Goal: Information Seeking & Learning: Learn about a topic

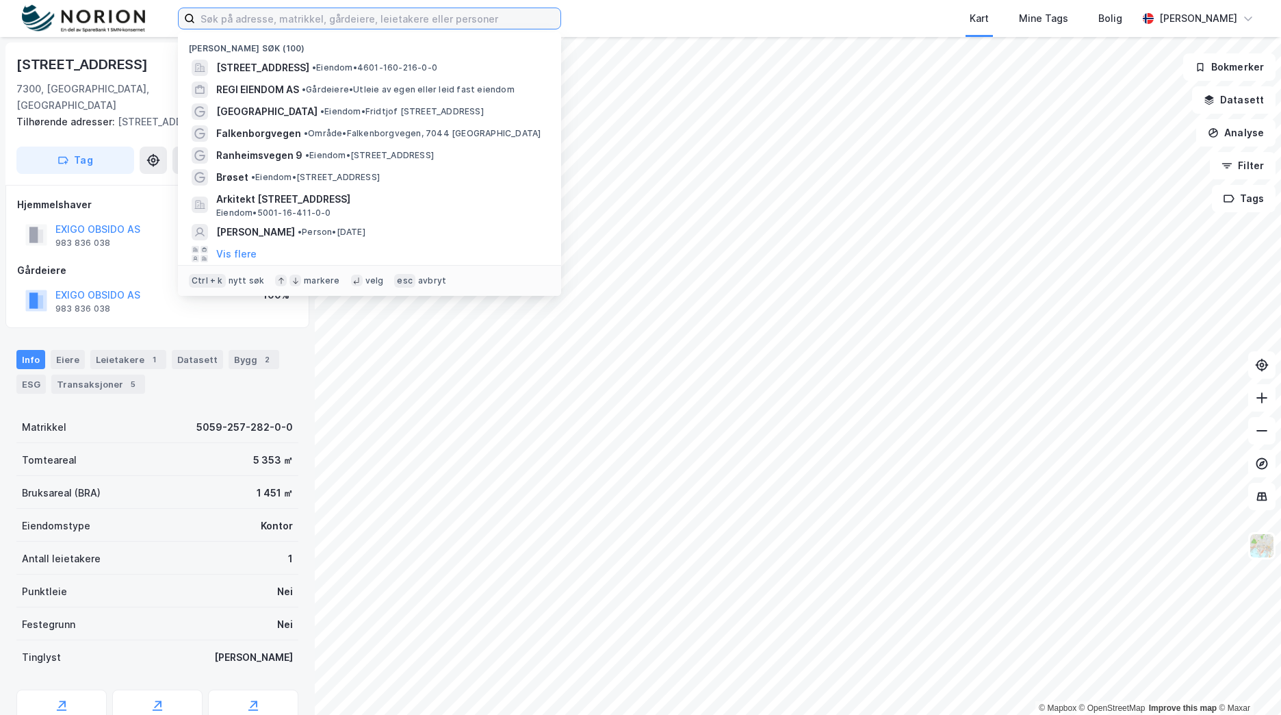
click at [304, 22] on input at bounding box center [377, 18] width 365 height 21
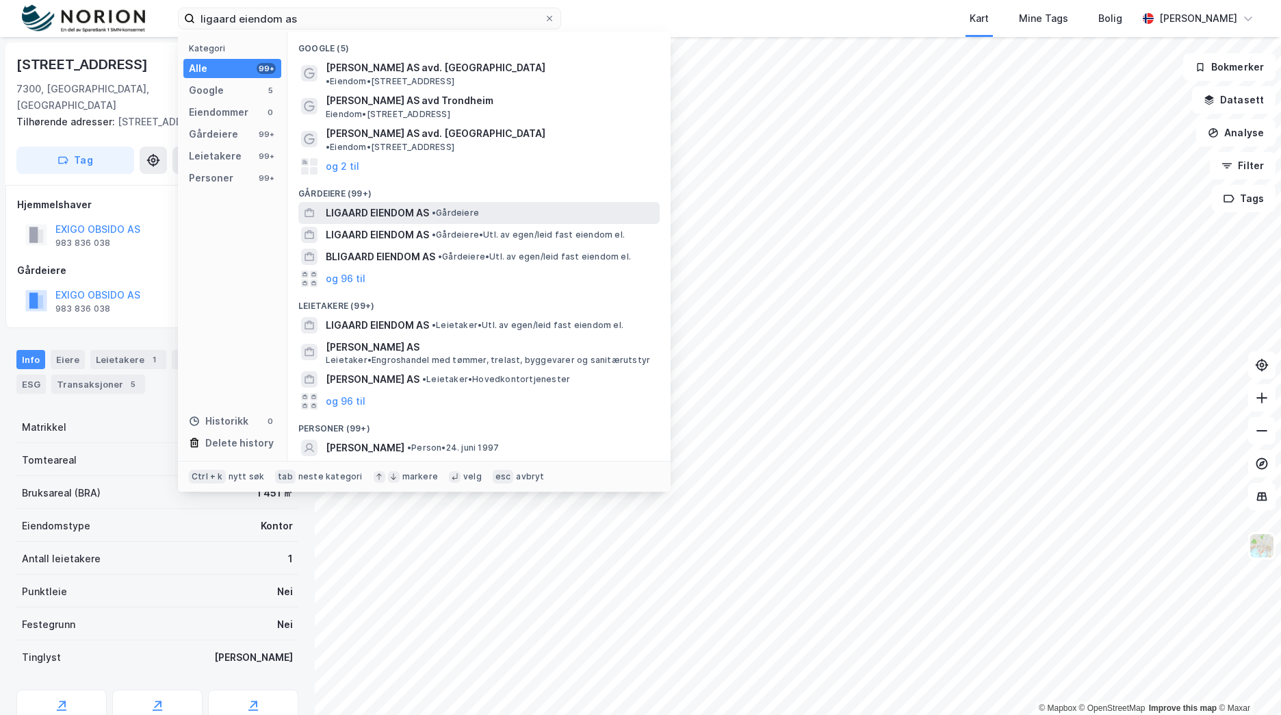
click at [436, 207] on span "•" at bounding box center [434, 212] width 4 height 10
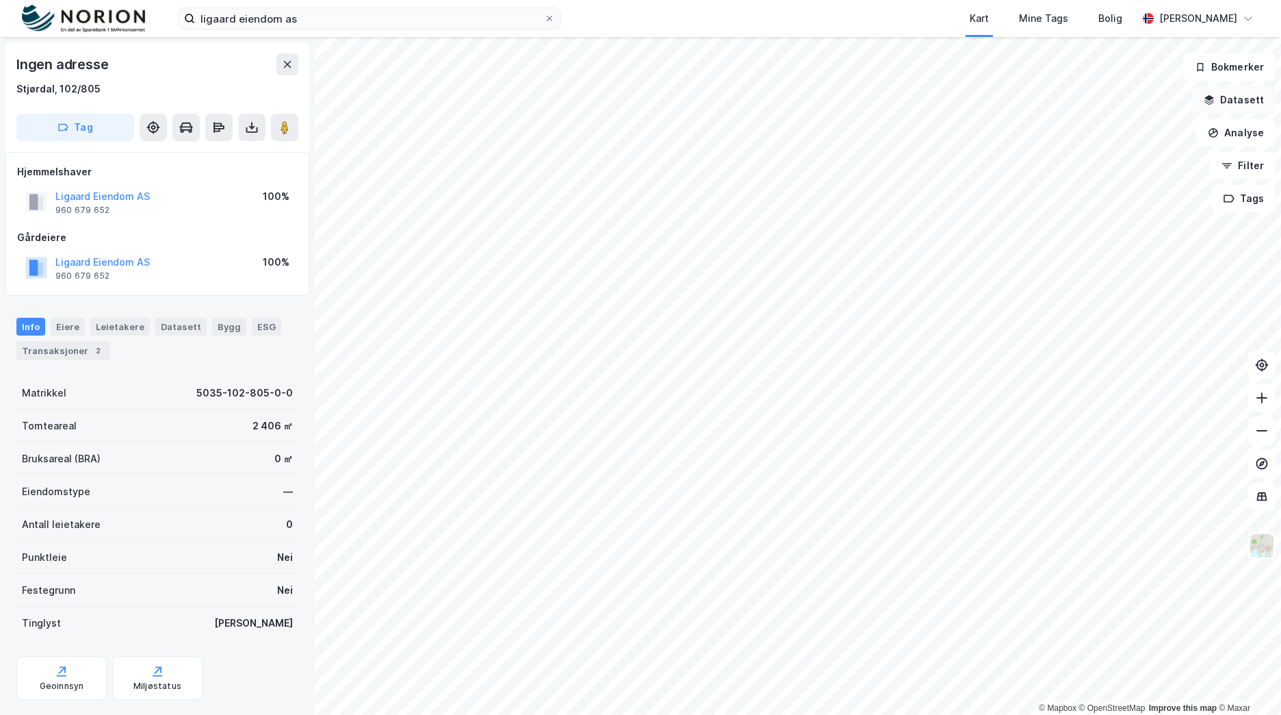
click at [1240, 93] on button "Datasett" at bounding box center [1234, 99] width 84 height 27
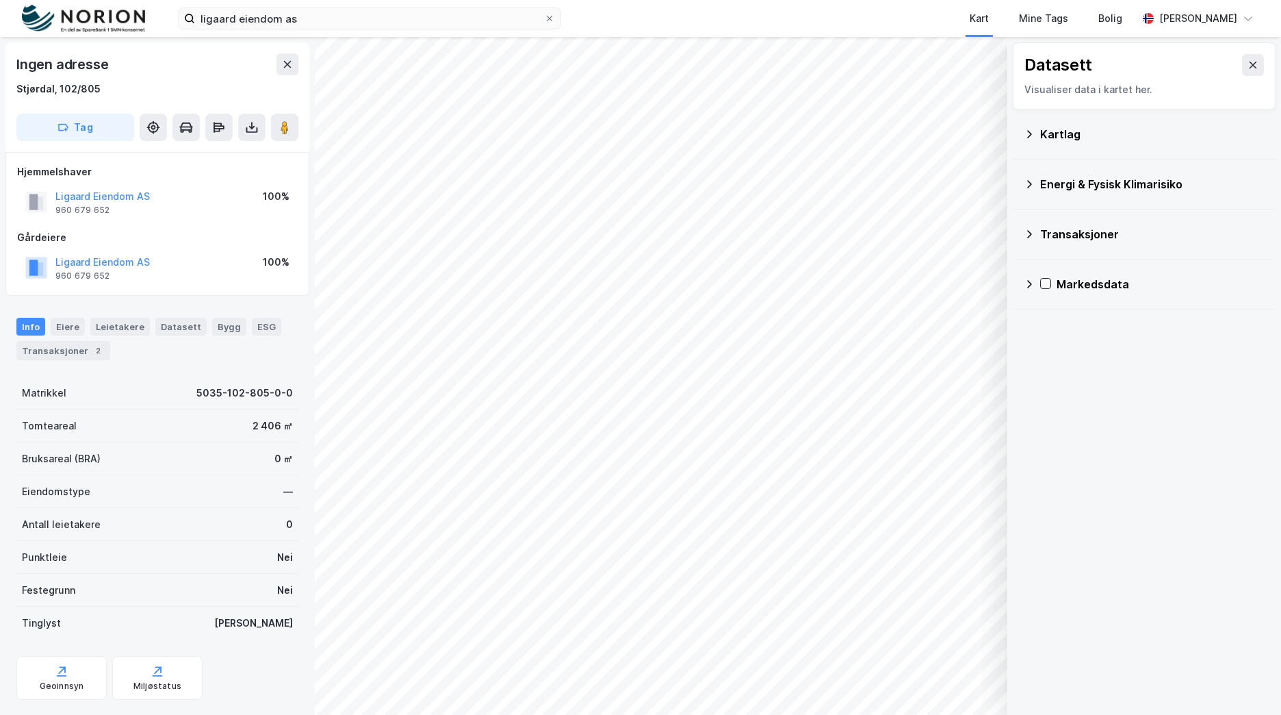
click at [1079, 138] on div "Kartlag" at bounding box center [1152, 134] width 224 height 16
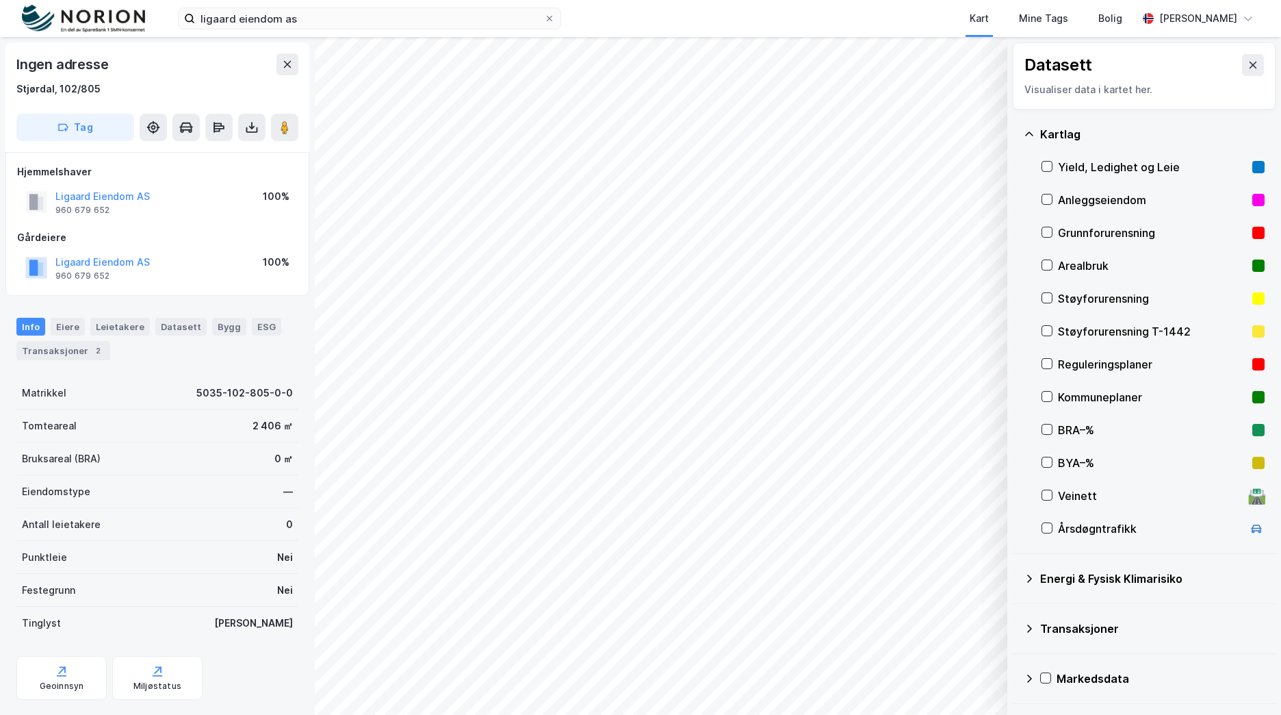
click at [1133, 365] on div "Reguleringsplaner" at bounding box center [1152, 364] width 189 height 16
click at [1049, 367] on icon at bounding box center [1047, 364] width 10 height 10
click at [1044, 396] on icon at bounding box center [1048, 396] width 8 height 5
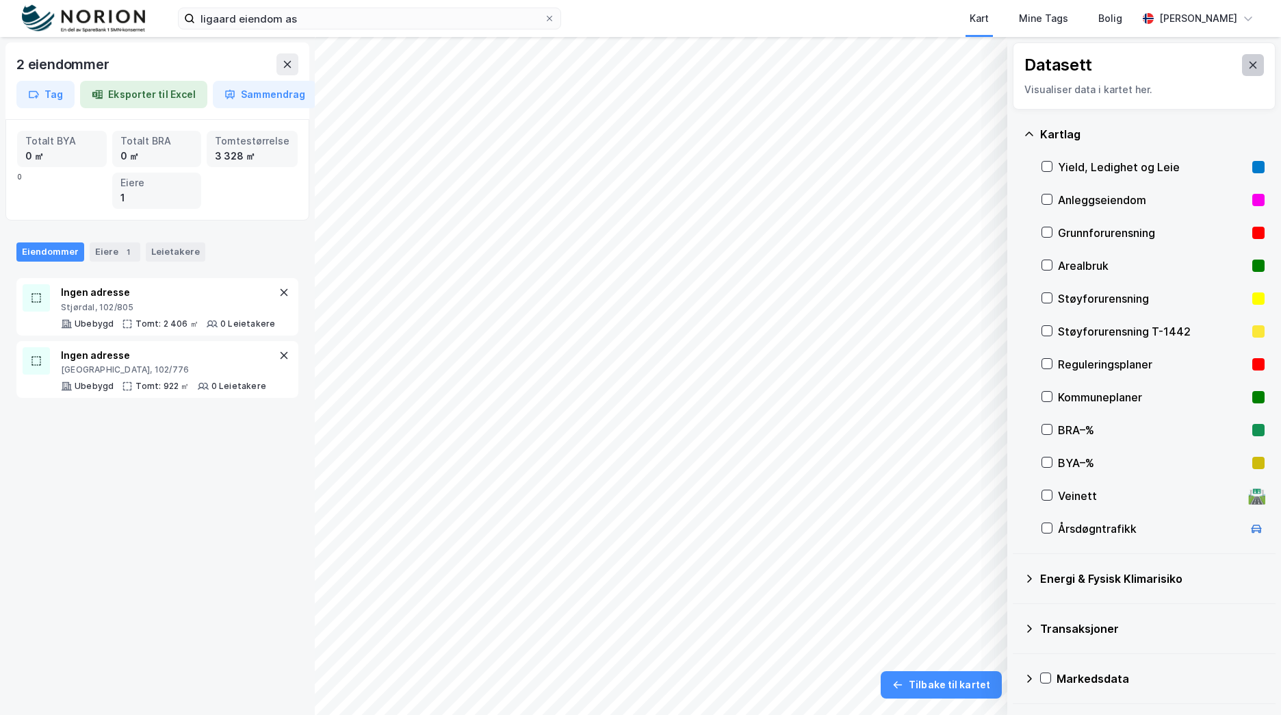
click at [1248, 62] on icon at bounding box center [1253, 65] width 11 height 11
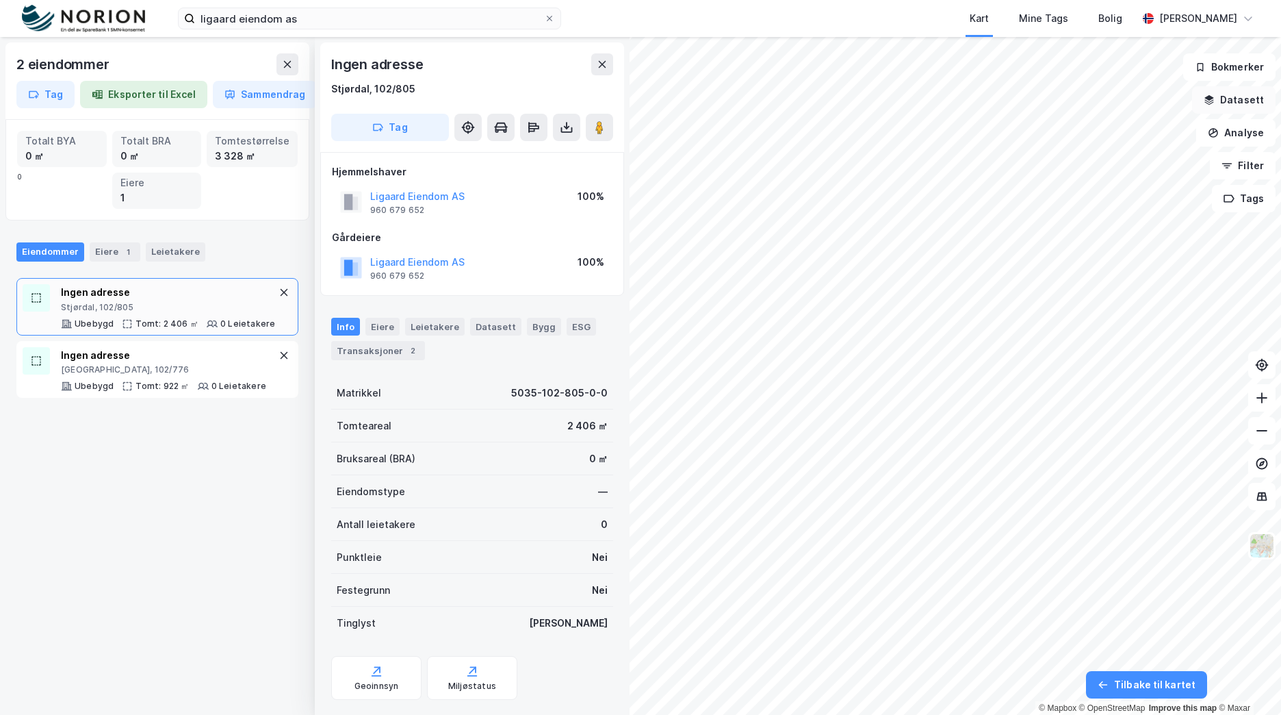
click at [1240, 104] on button "Datasett" at bounding box center [1234, 99] width 84 height 27
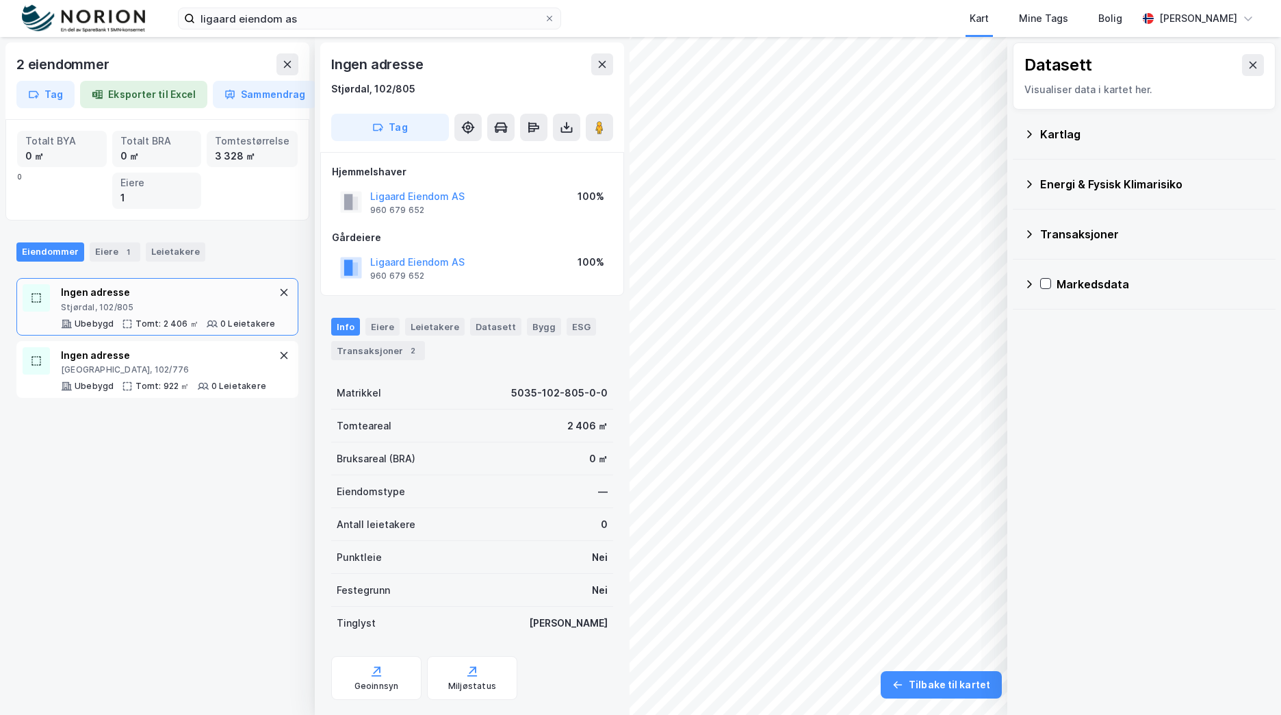
click at [1099, 134] on div "Kartlag" at bounding box center [1152, 134] width 224 height 16
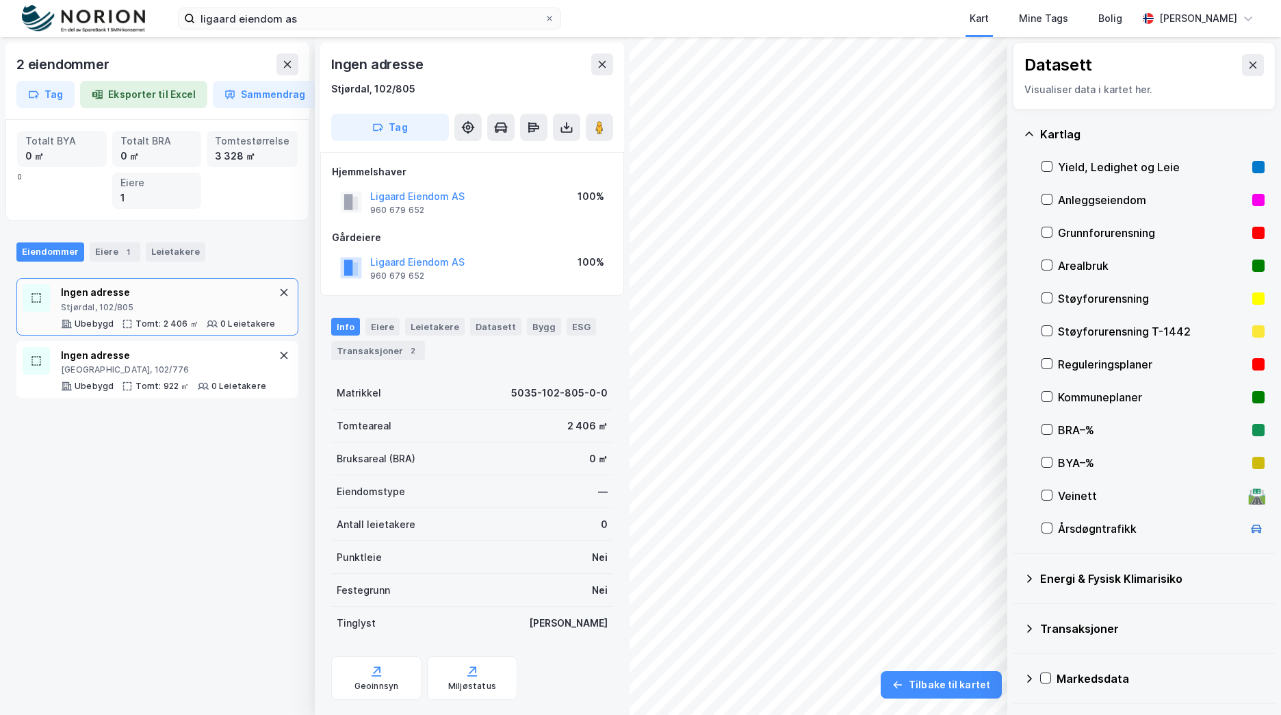
click at [1113, 392] on div "Kommuneplaner" at bounding box center [1152, 397] width 189 height 16
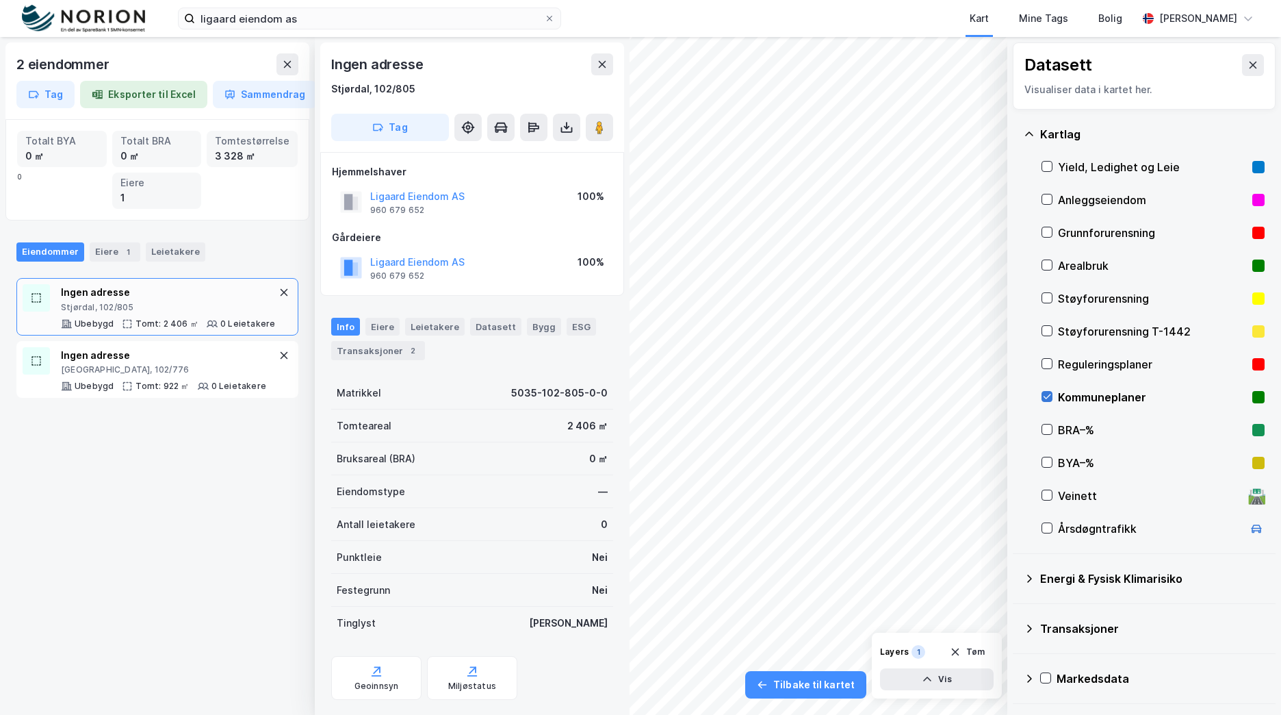
click at [1049, 395] on icon at bounding box center [1047, 397] width 10 height 10
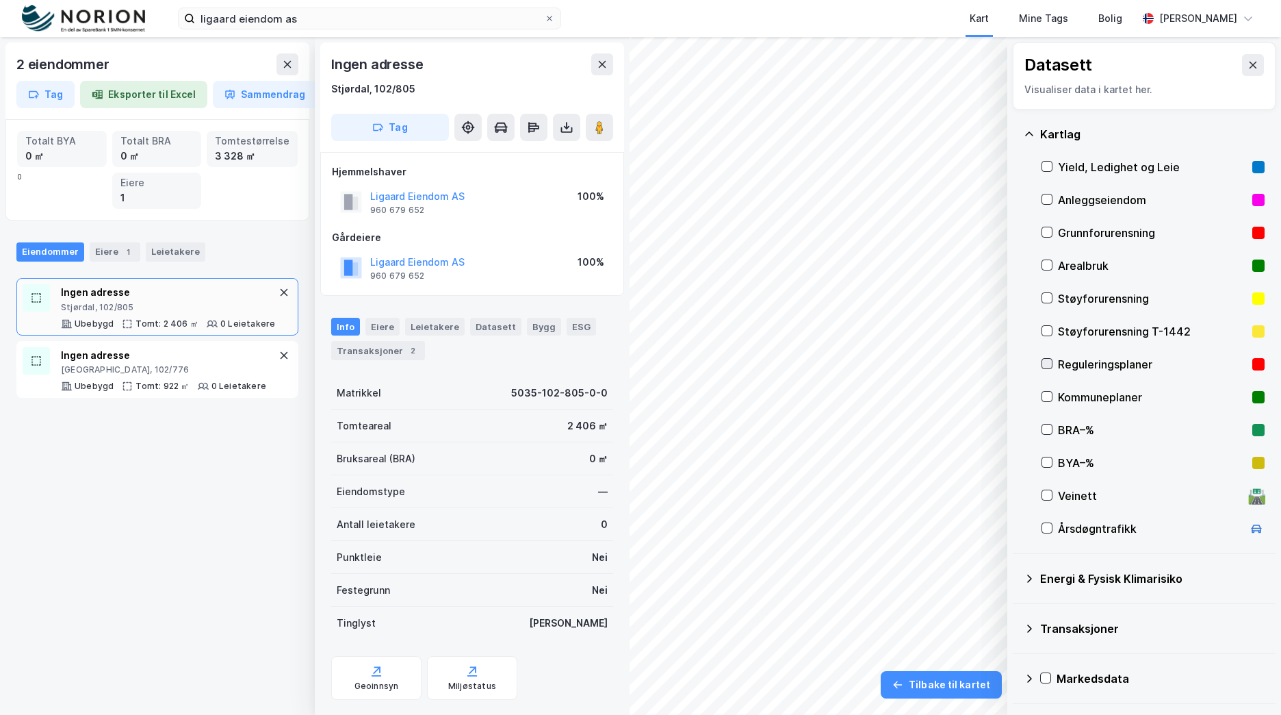
click at [1049, 362] on icon at bounding box center [1047, 364] width 10 height 10
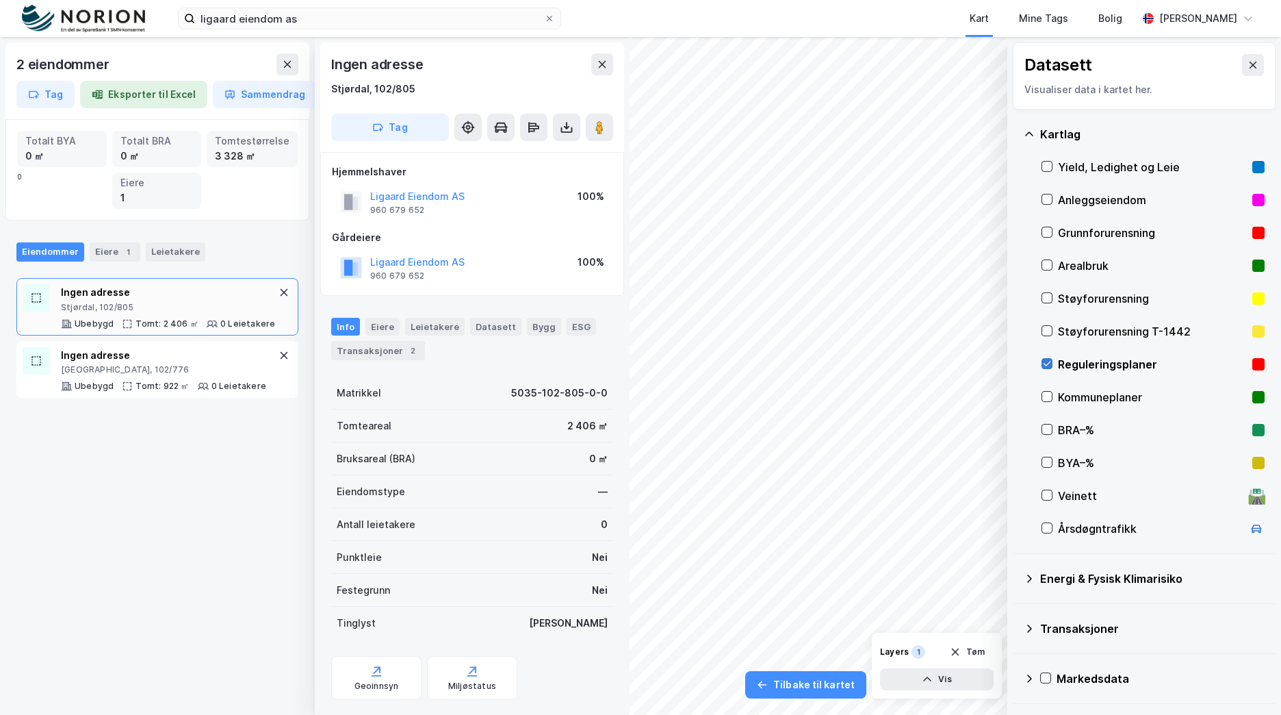
click at [1045, 365] on icon at bounding box center [1048, 363] width 8 height 5
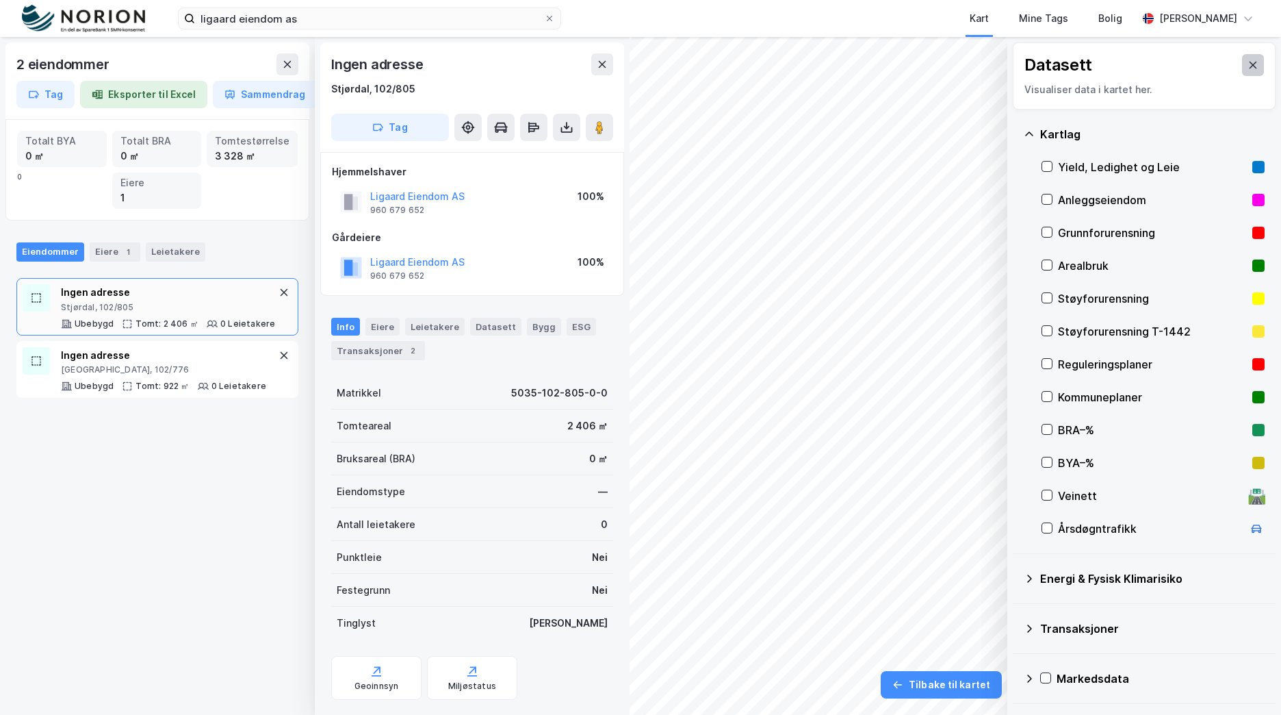
click at [1250, 66] on icon at bounding box center [1254, 65] width 8 height 7
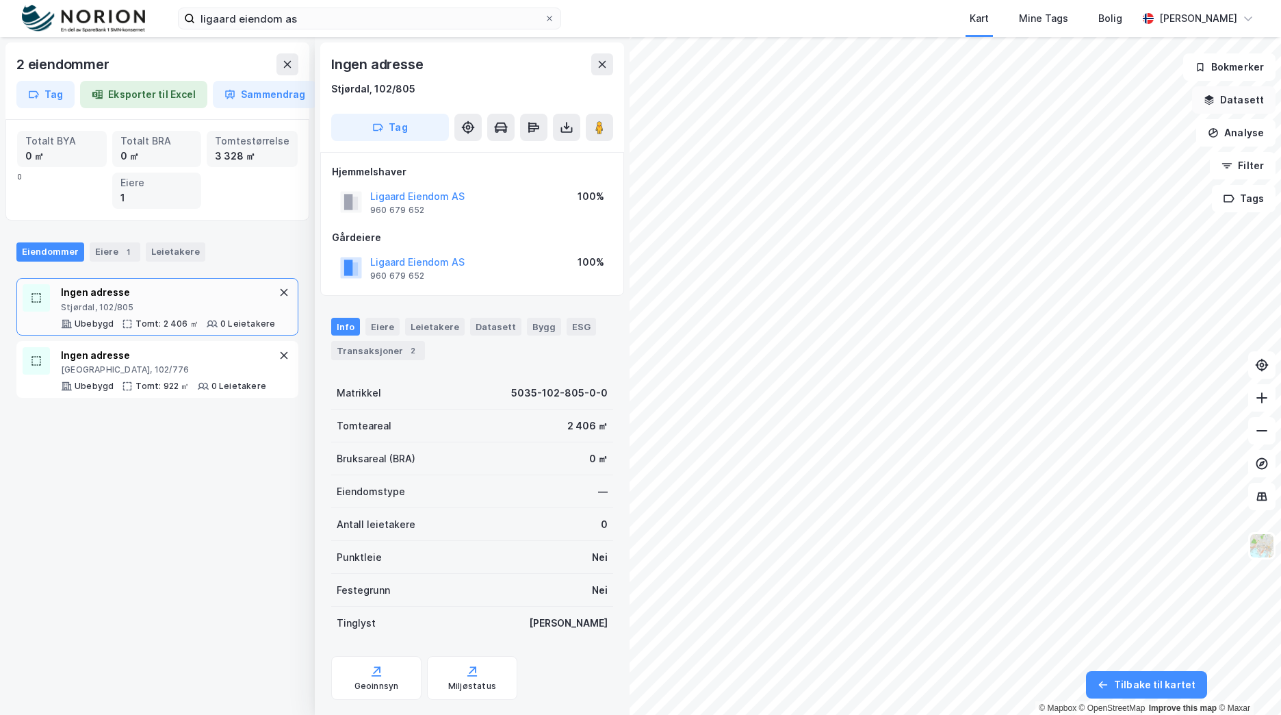
click at [1255, 103] on button "Datasett" at bounding box center [1234, 99] width 84 height 27
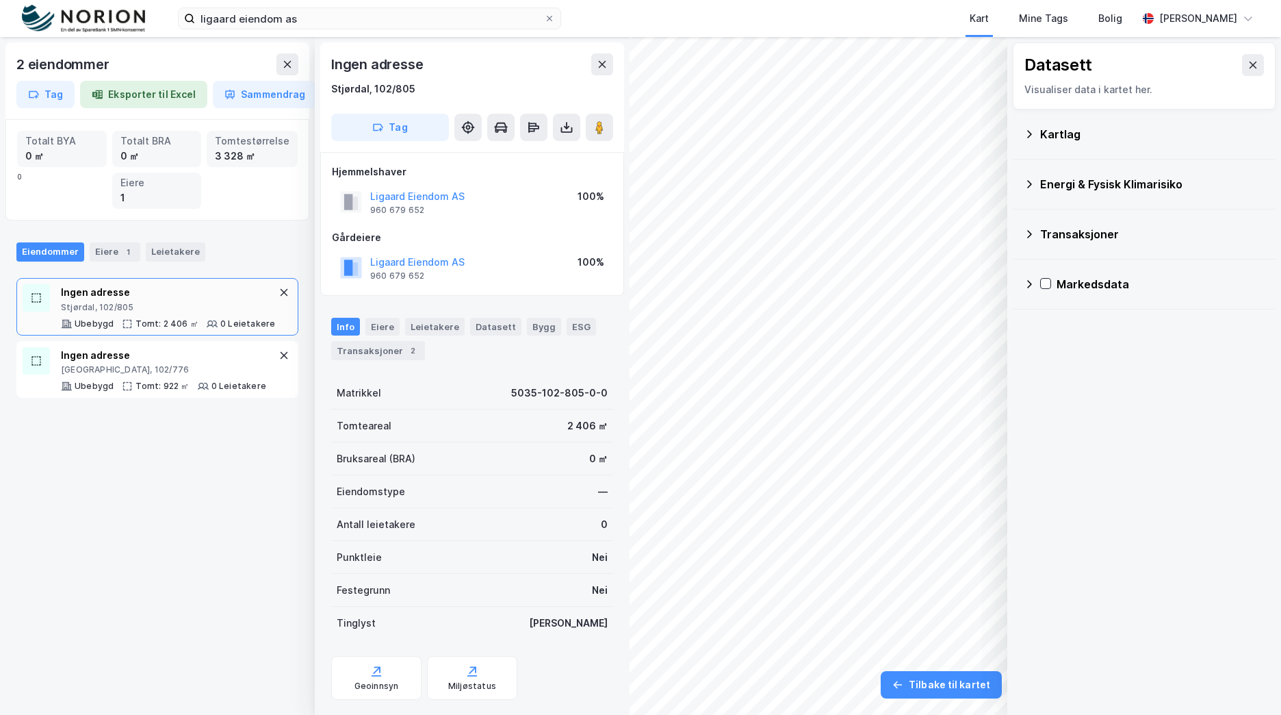
click at [1092, 136] on div "Kartlag" at bounding box center [1152, 134] width 224 height 16
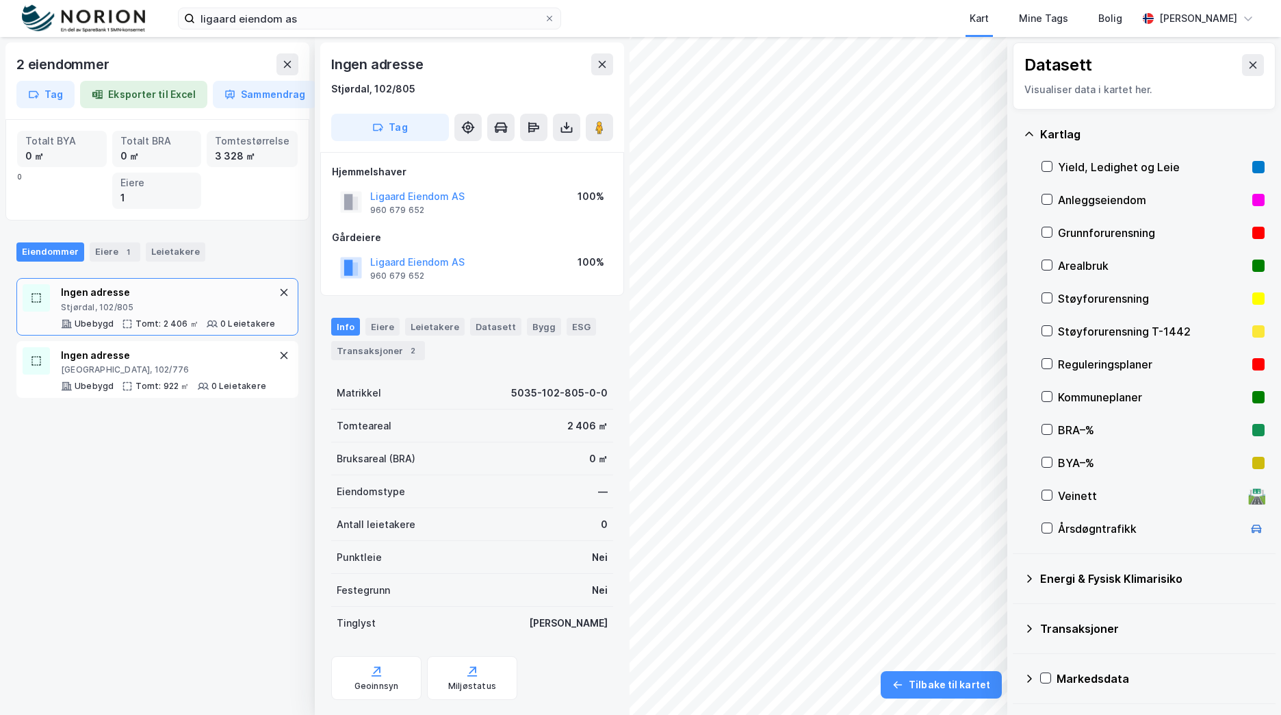
click at [1122, 367] on div "Reguleringsplaner" at bounding box center [1152, 364] width 189 height 16
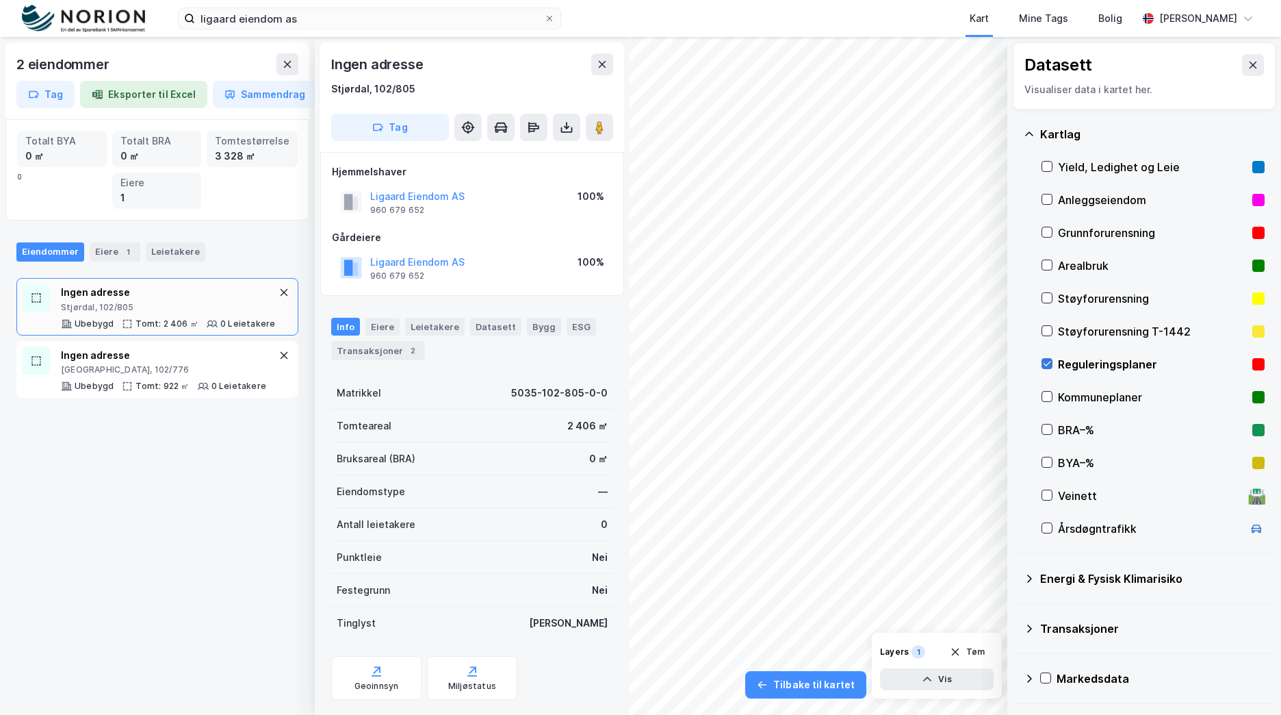
click at [1047, 361] on icon at bounding box center [1047, 364] width 10 height 10
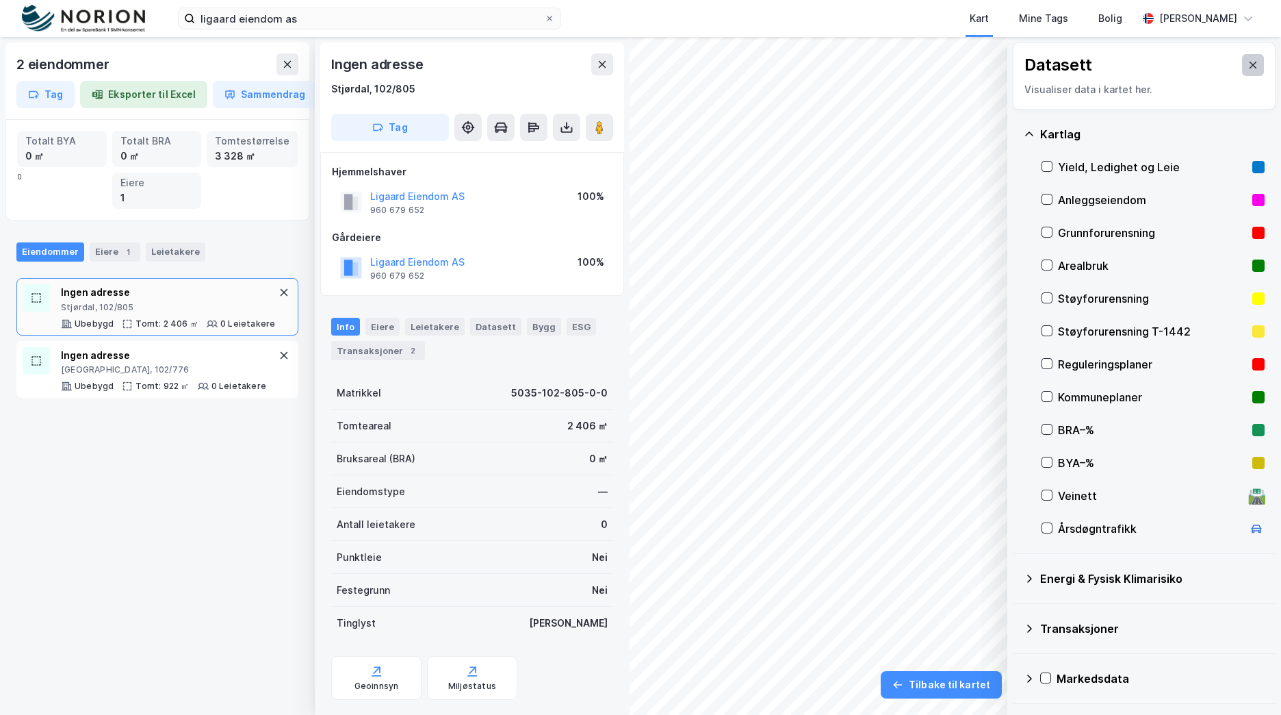
click at [1246, 59] on button at bounding box center [1253, 65] width 22 height 22
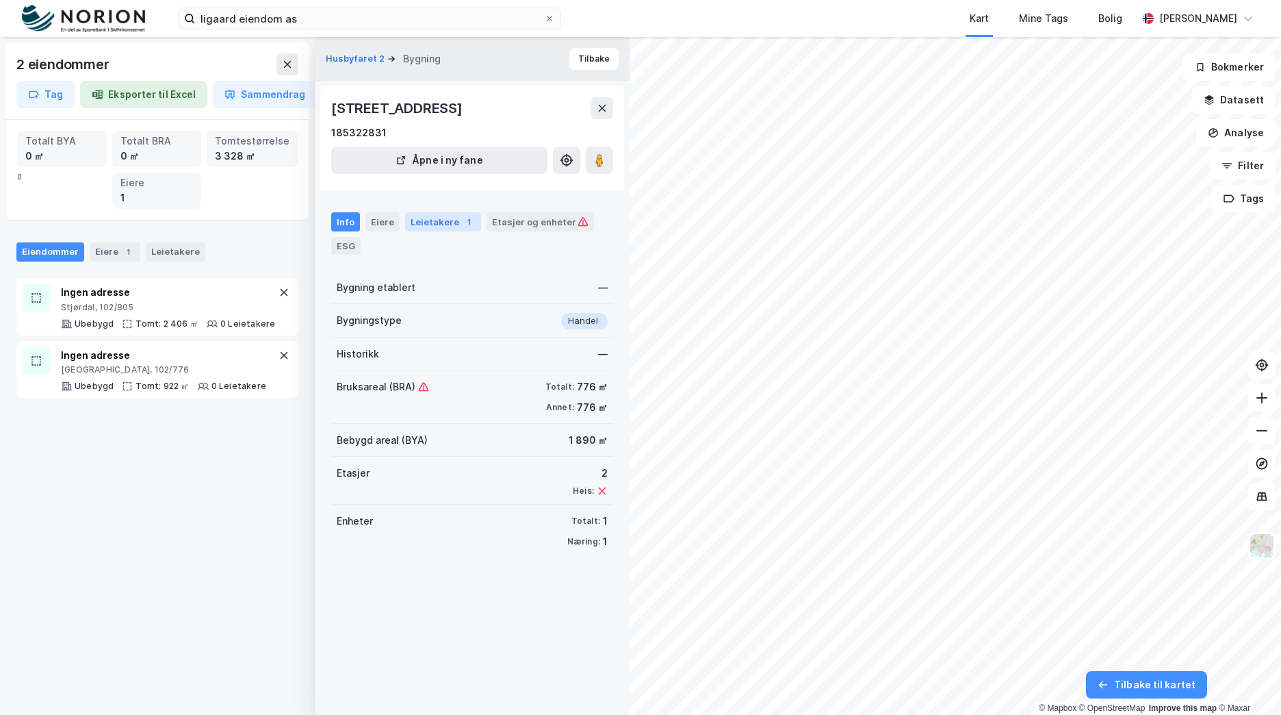
click at [445, 226] on div "Leietakere 1" at bounding box center [443, 221] width 76 height 19
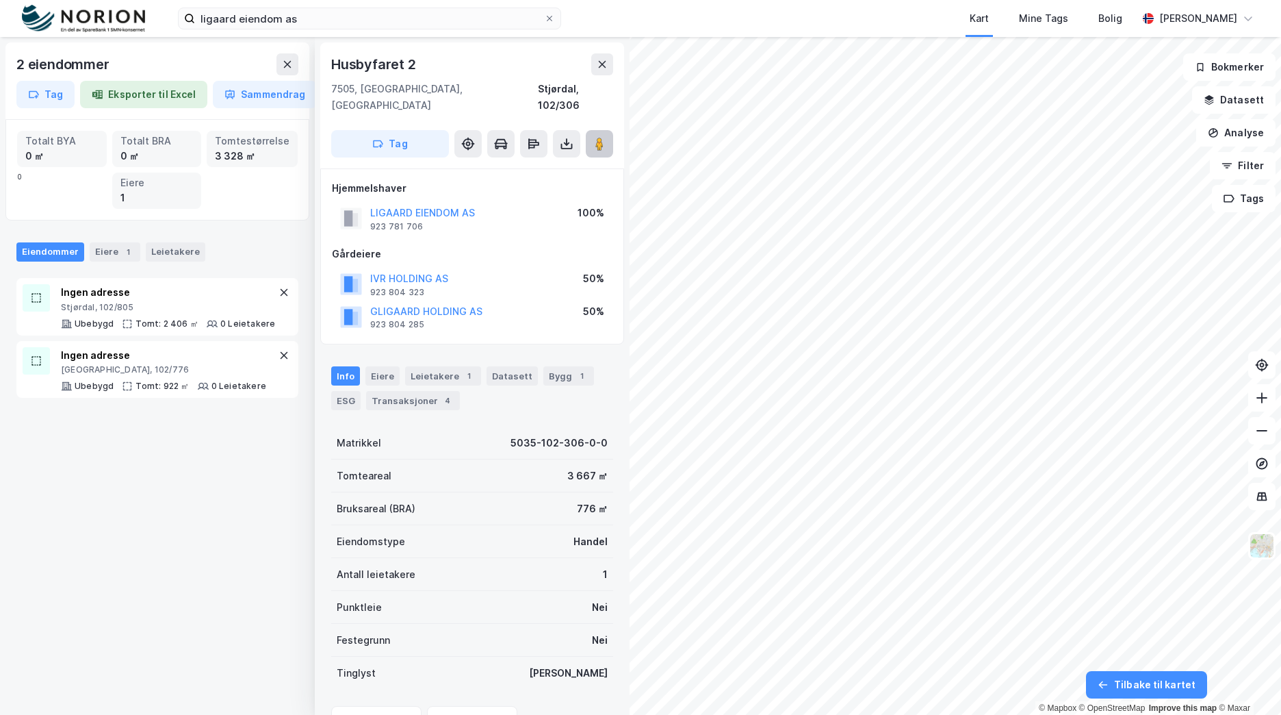
click at [595, 137] on image at bounding box center [599, 144] width 8 height 14
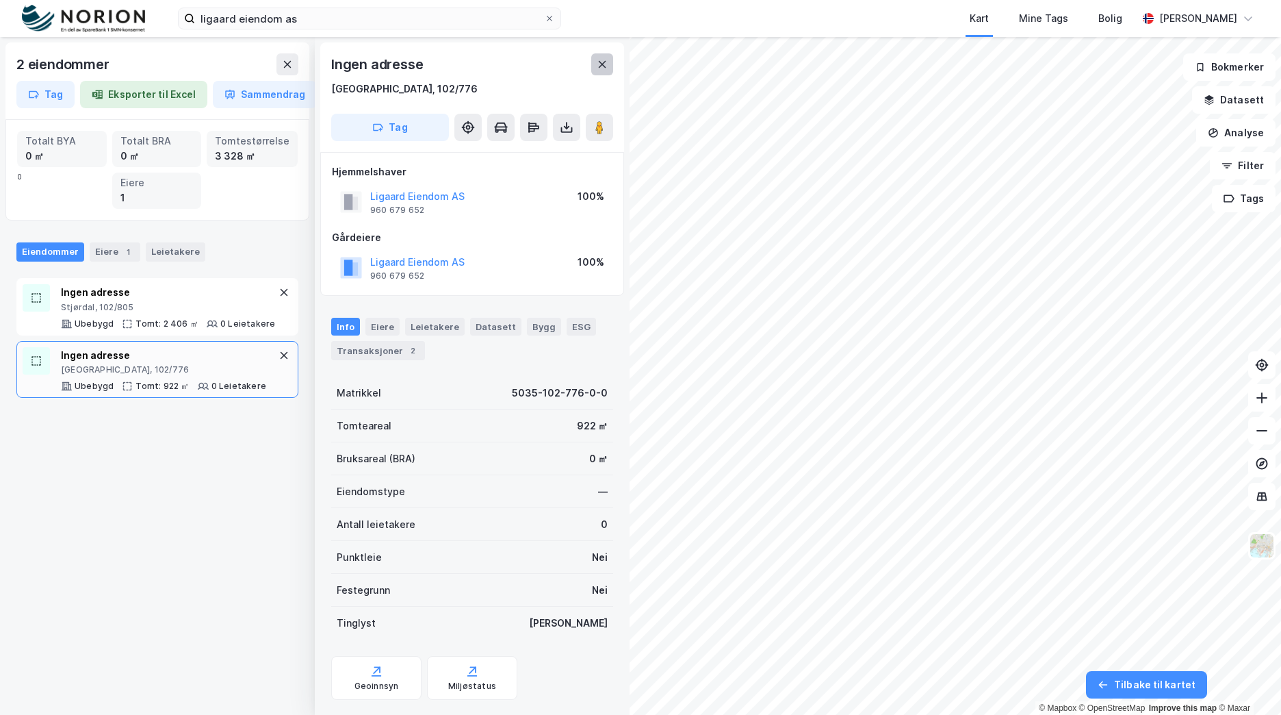
click at [602, 60] on icon at bounding box center [602, 64] width 11 height 11
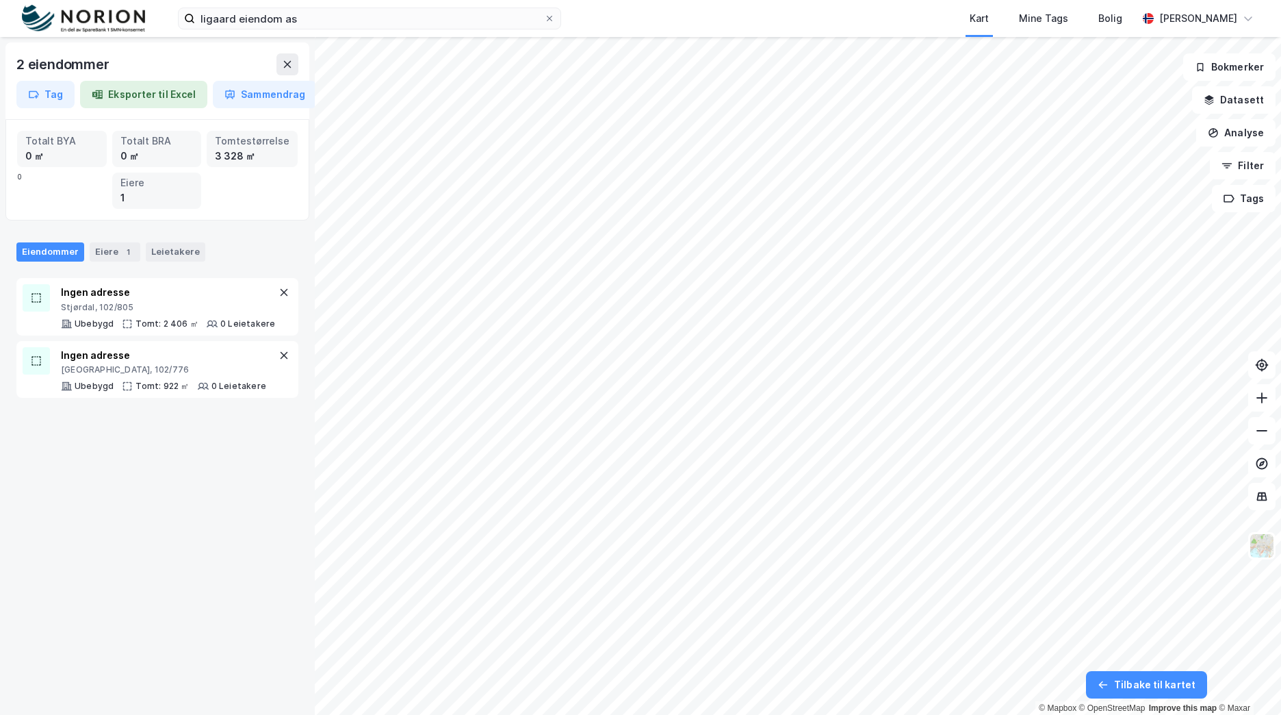
click at [73, 12] on img at bounding box center [83, 19] width 123 height 28
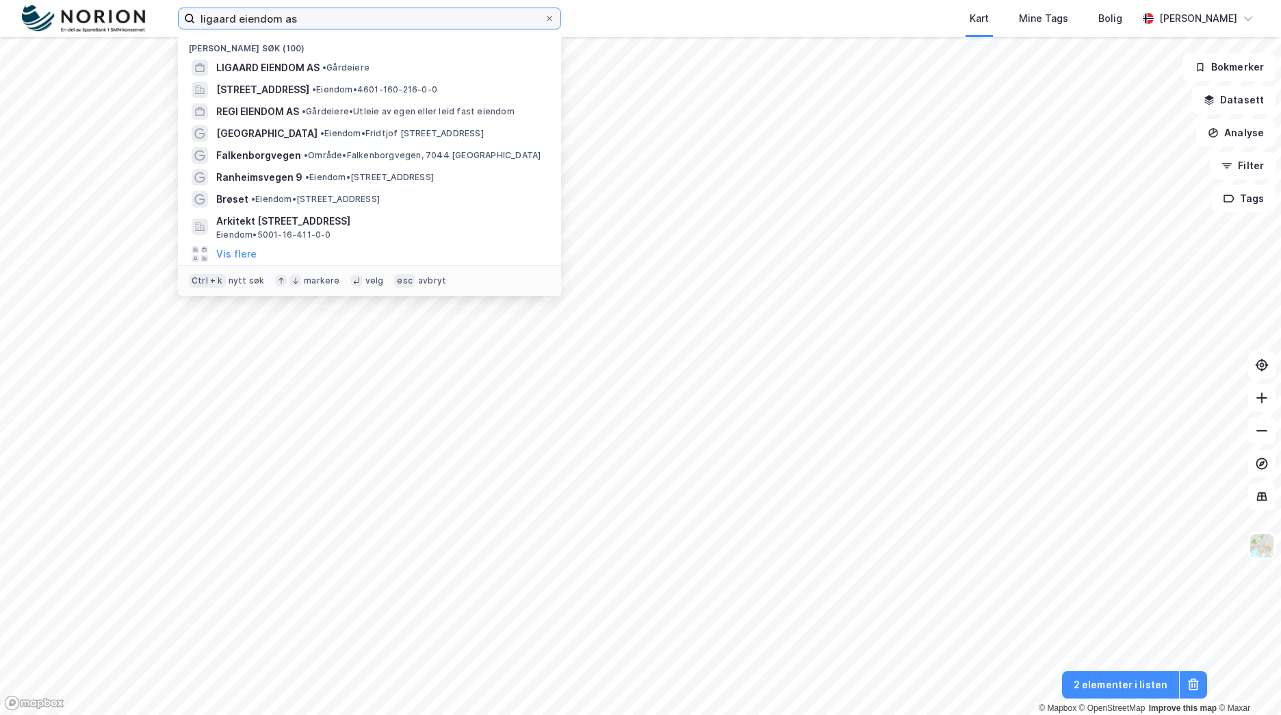
drag, startPoint x: 280, startPoint y: 20, endPoint x: 179, endPoint y: 27, distance: 100.9
click at [179, 27] on label "ligaard eiendom as" at bounding box center [369, 19] width 383 height 22
type input "a"
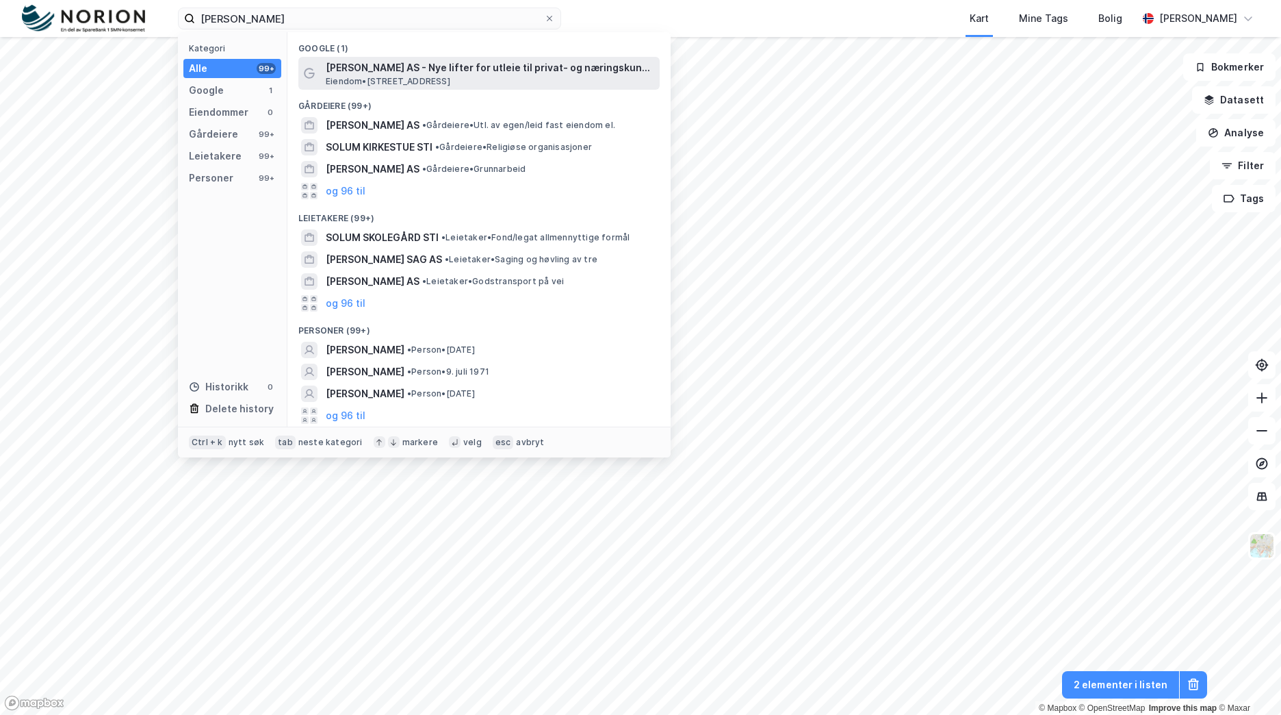
click at [461, 70] on span "[PERSON_NAME] AS - Nye lifter for utleie til privat- og næringskunder" at bounding box center [490, 68] width 329 height 16
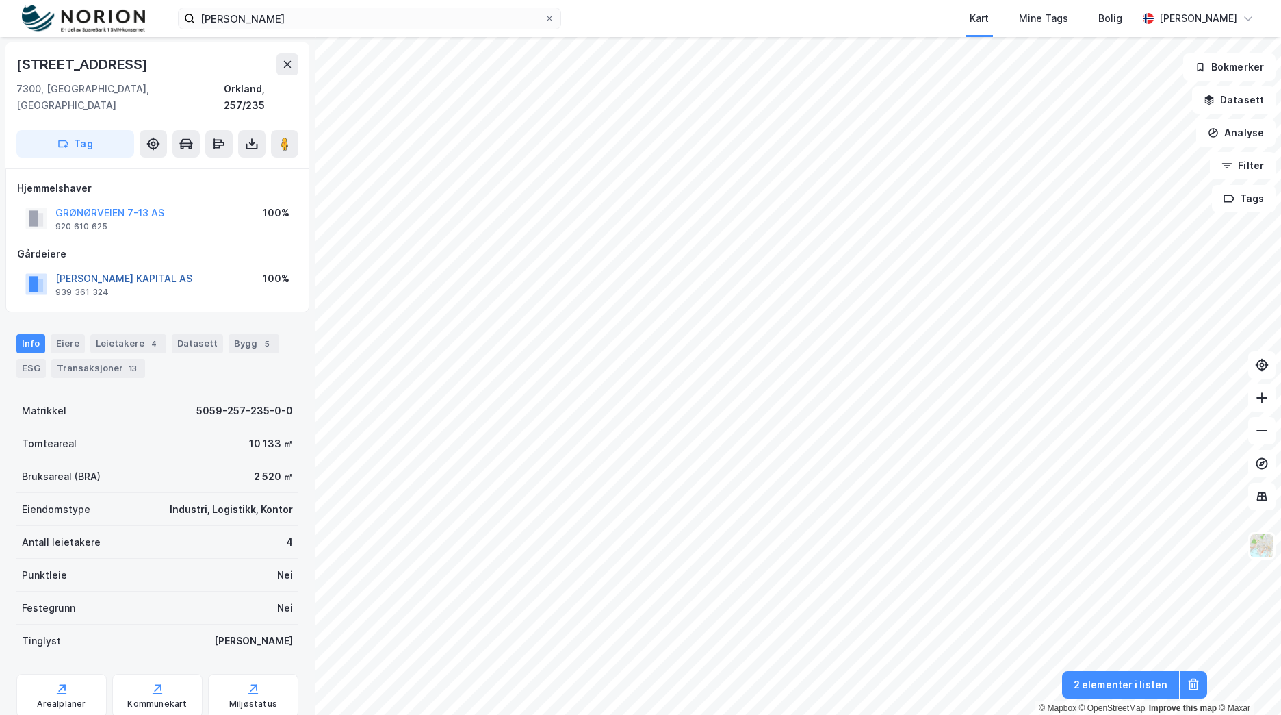
click at [0, 0] on button "[PERSON_NAME] KAPITAL AS" at bounding box center [0, 0] width 0 height 0
click at [0, 0] on button "GRØNØRVEIEN 7-13 AS" at bounding box center [0, 0] width 0 height 0
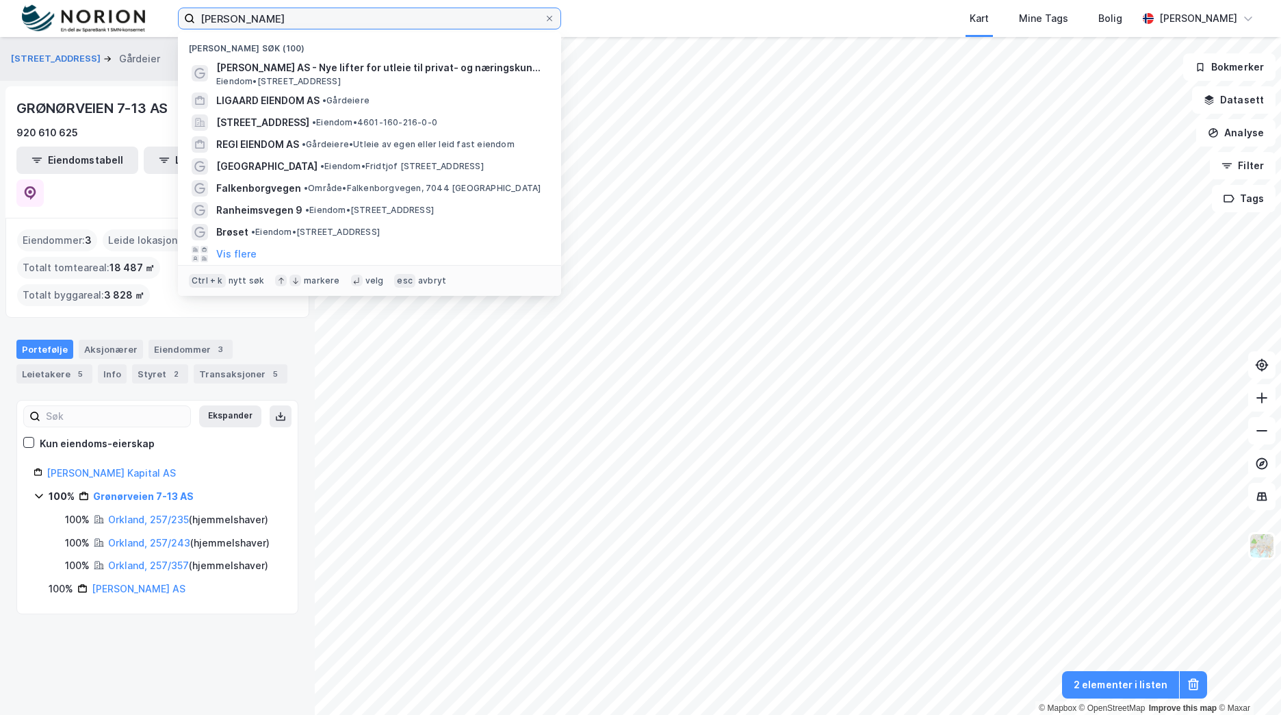
drag, startPoint x: 329, startPoint y: 18, endPoint x: 130, endPoint y: 3, distance: 199.7
click at [130, 3] on div "[PERSON_NAME] Nylige søk (100) [PERSON_NAME] AS - Nye lifter for utleie til pri…" at bounding box center [640, 18] width 1281 height 37
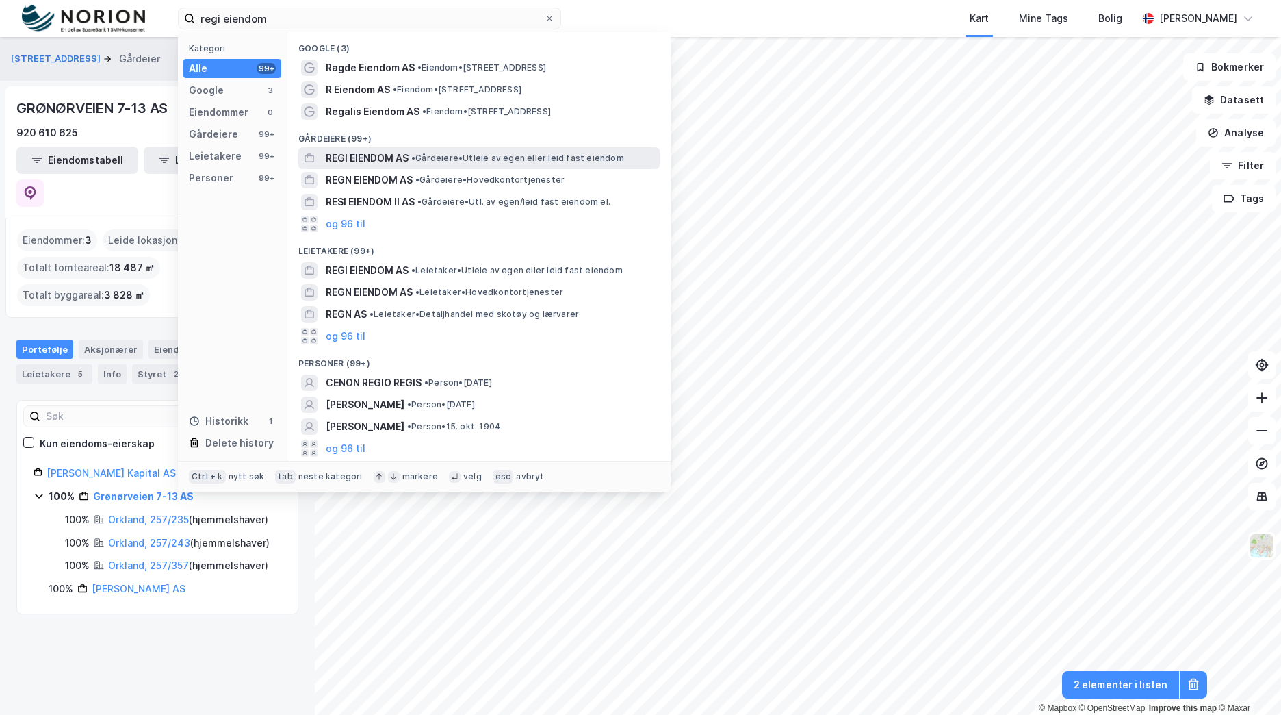
click at [530, 160] on span "• Gårdeiere • Utleie av egen eller leid fast eiendom" at bounding box center [517, 158] width 213 height 11
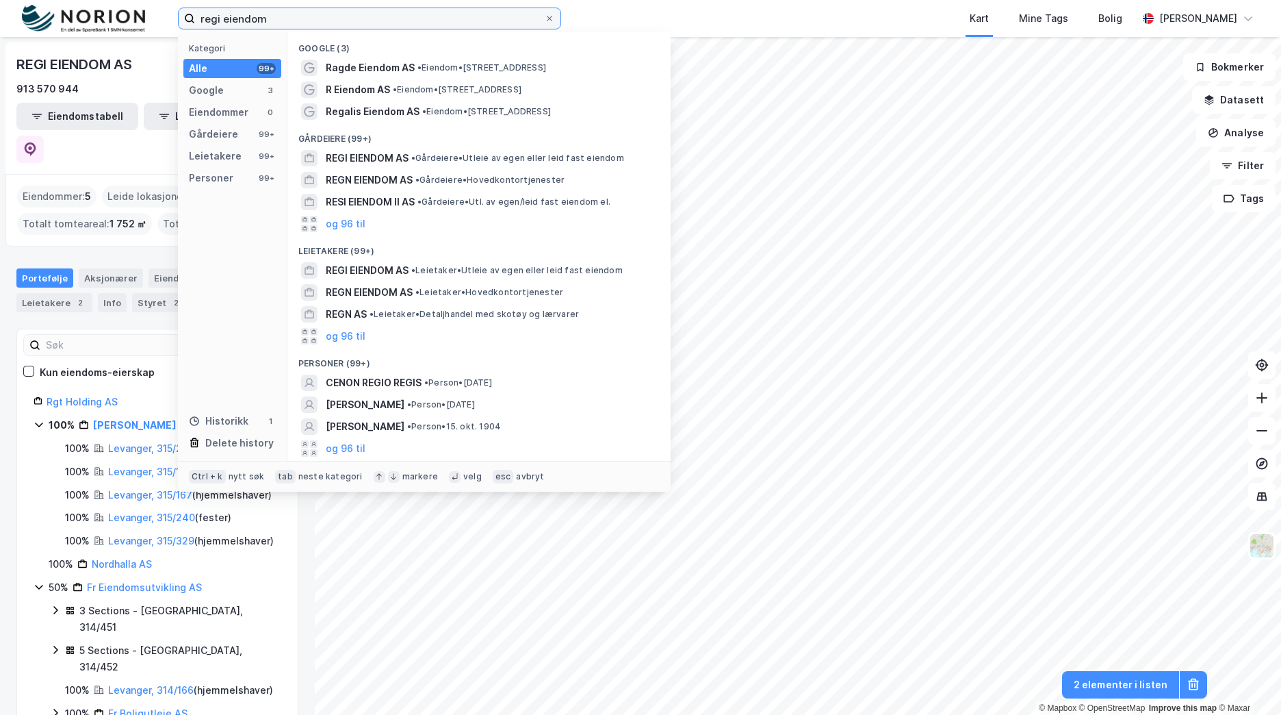
drag, startPoint x: 332, startPoint y: 22, endPoint x: 167, endPoint y: 21, distance: 165.0
click at [167, 21] on div "regi eiendom Kategori Alle 99+ Google 3 Eiendommer 0 Gårdeiere 99+ Leietakere 9…" at bounding box center [640, 18] width 1281 height 37
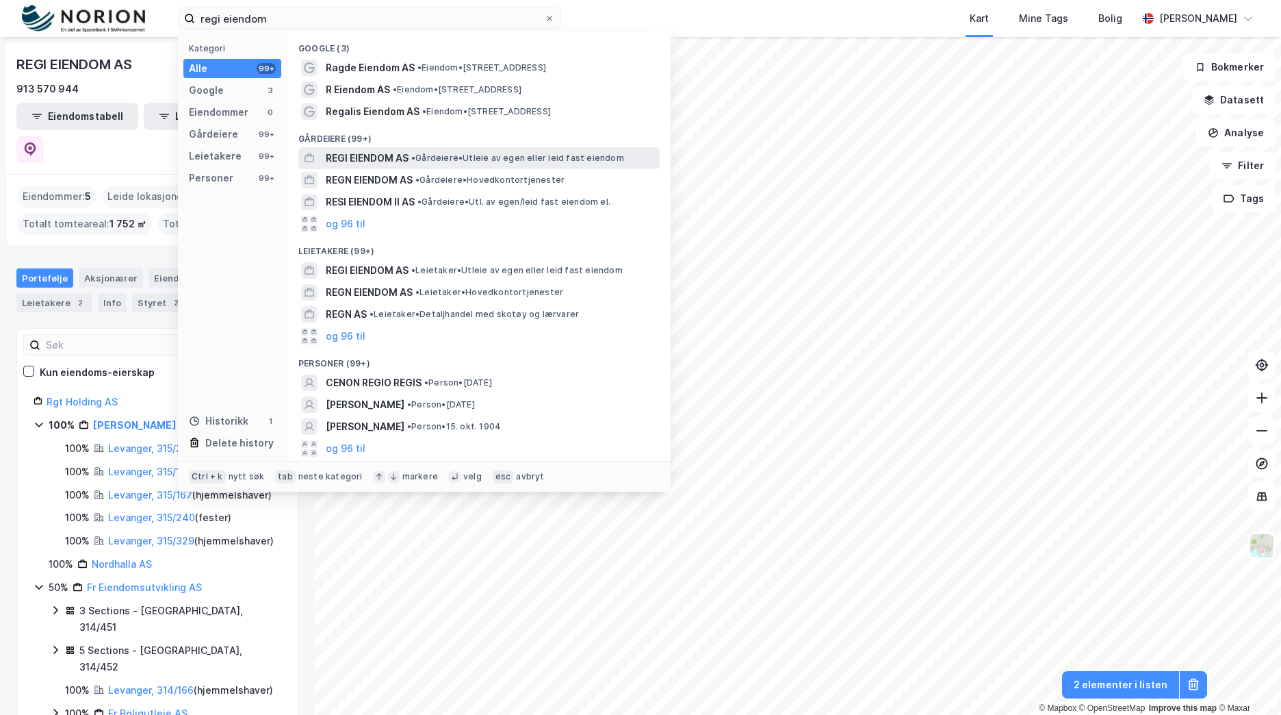
click at [353, 157] on span "REGI EIENDOM AS" at bounding box center [367, 158] width 83 height 16
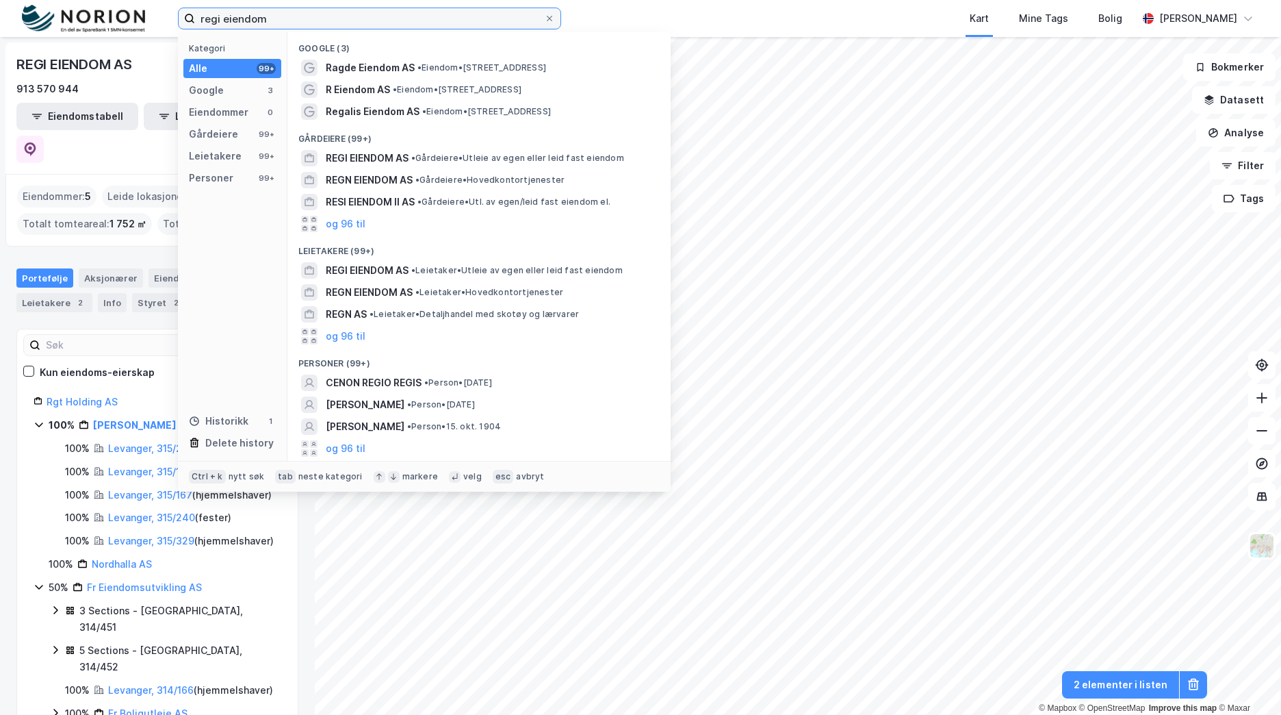
drag, startPoint x: 290, startPoint y: 18, endPoint x: 150, endPoint y: 18, distance: 140.3
click at [154, 18] on div "regi eiendom Kategori Alle 99+ Google 3 Eiendommer 0 Gårdeiere 99+ Leietakere 9…" at bounding box center [640, 18] width 1281 height 37
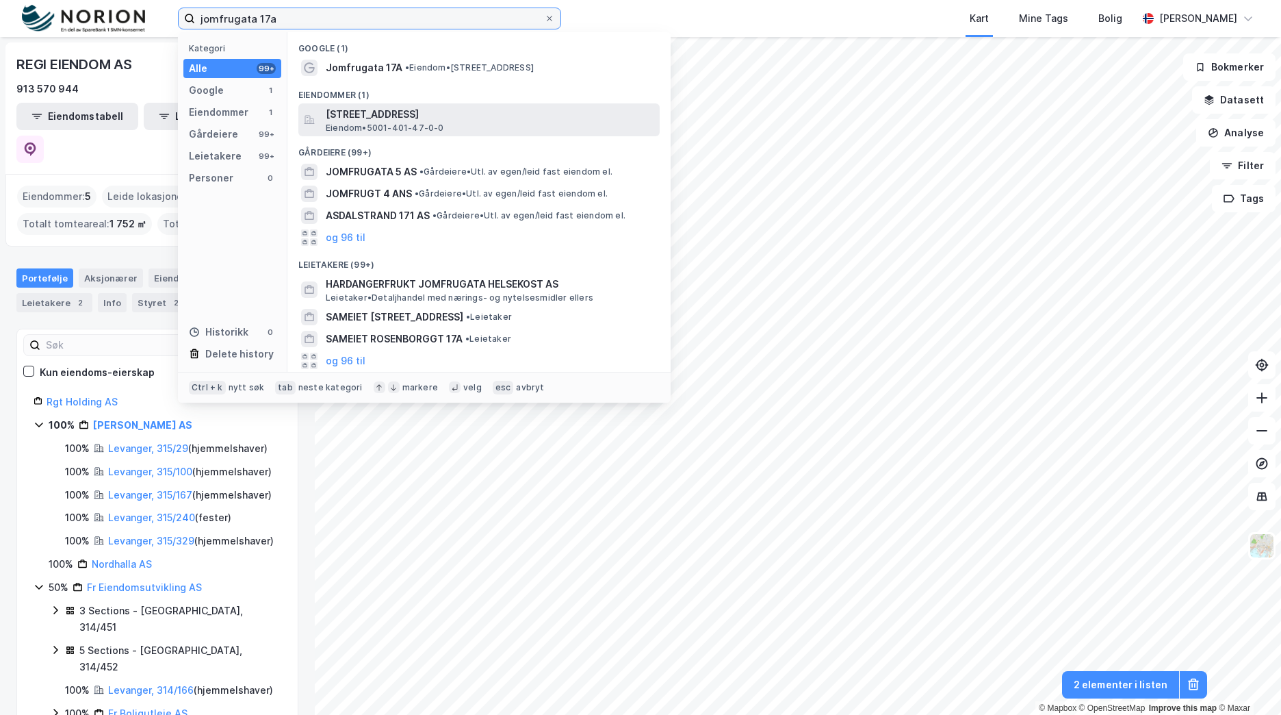
type input "jomfrugata 17a"
click at [522, 120] on span "[STREET_ADDRESS]" at bounding box center [490, 114] width 329 height 16
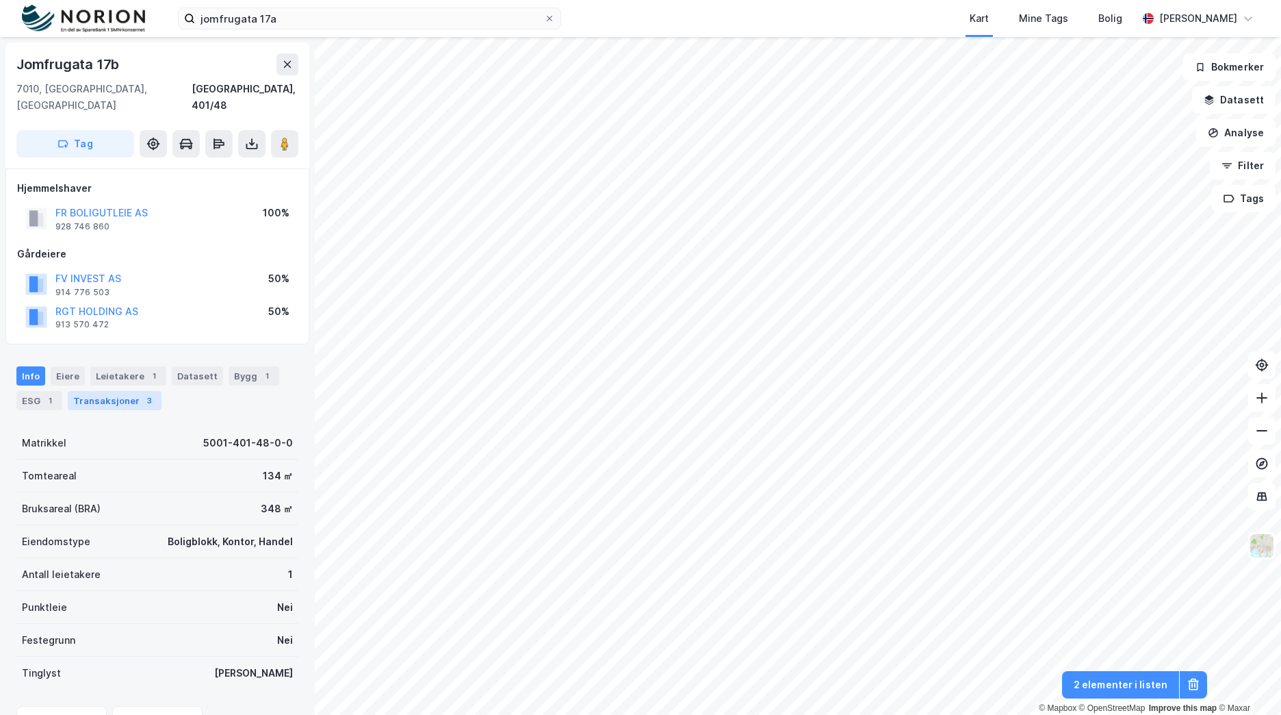
click at [115, 391] on div "Transaksjoner 3" at bounding box center [115, 400] width 94 height 19
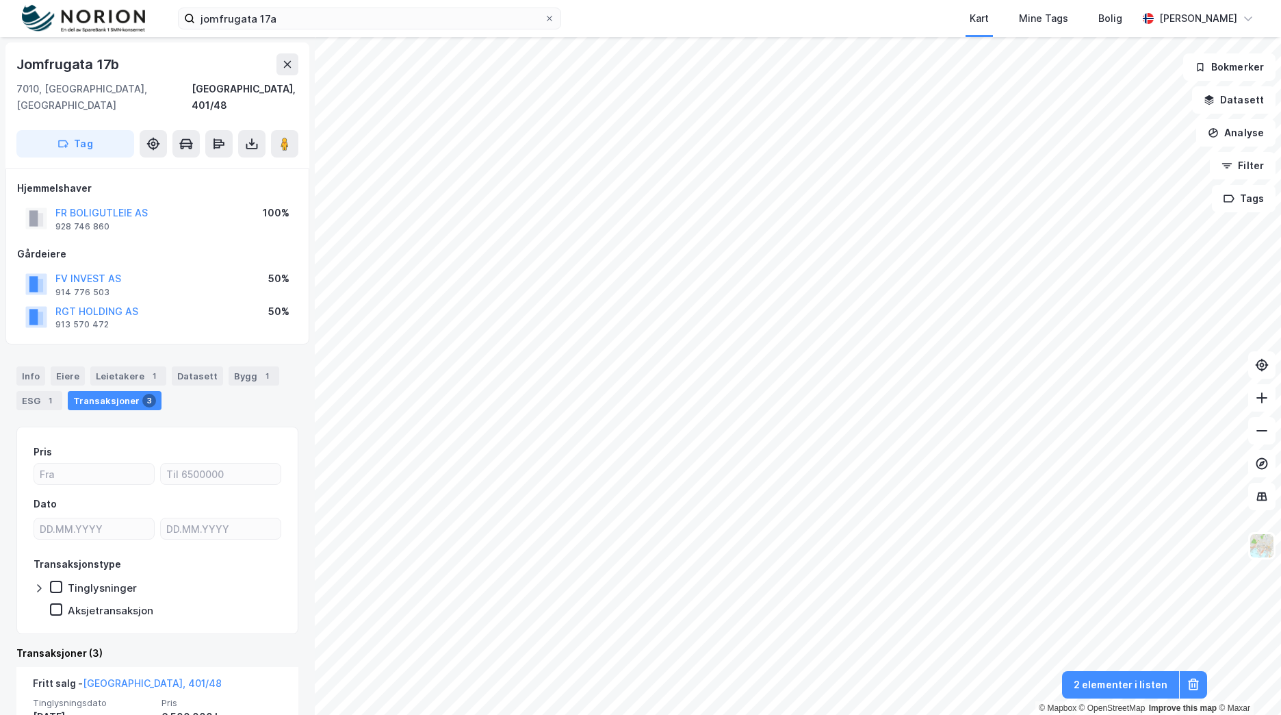
scroll to position [205, 0]
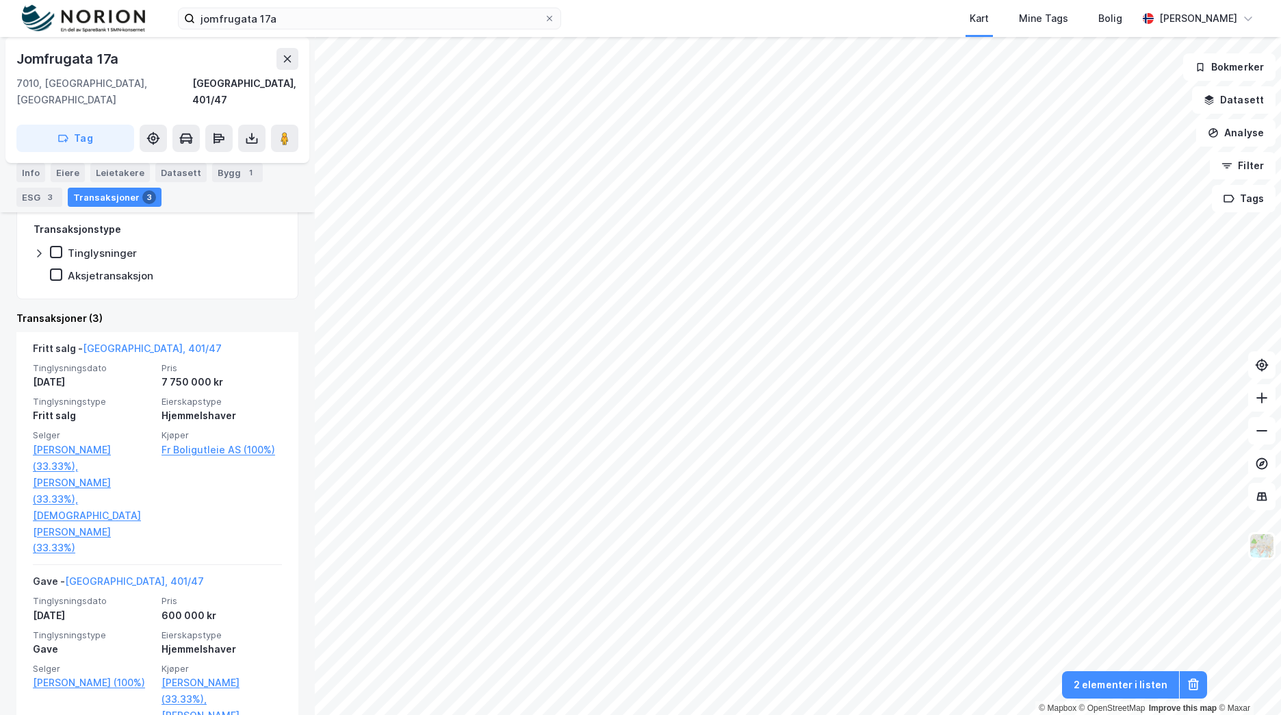
scroll to position [342, 0]
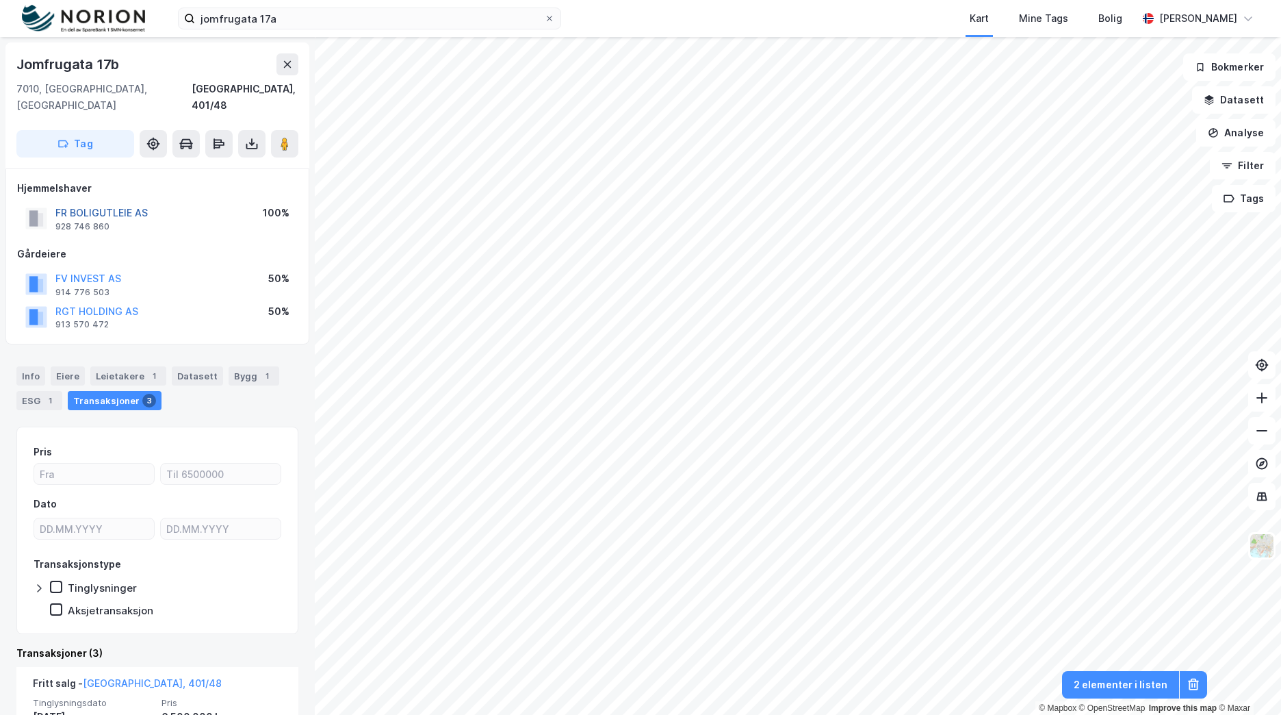
click at [0, 0] on button "FR BOLIGUTLEIE AS" at bounding box center [0, 0] width 0 height 0
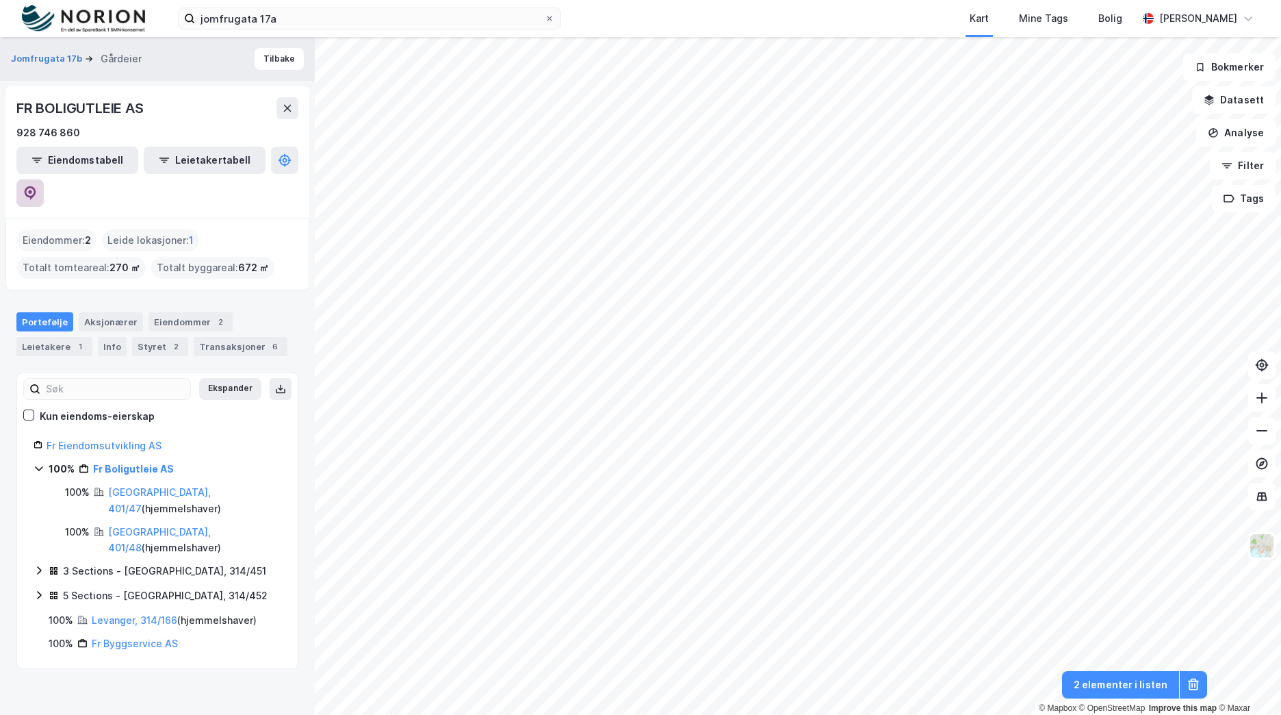
click at [32, 190] on icon at bounding box center [30, 192] width 4 height 4
